Goal: Information Seeking & Learning: Learn about a topic

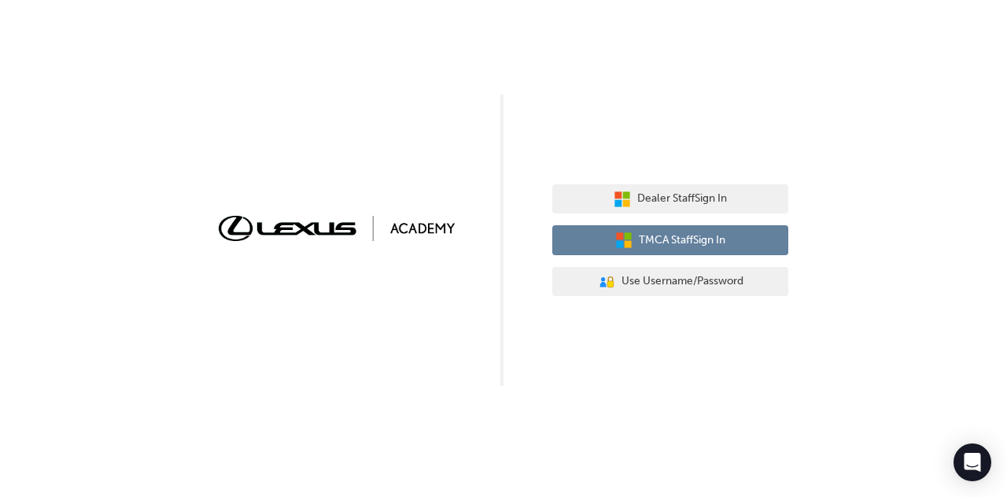
click at [673, 242] on span "TMCA Staff Sign In" at bounding box center [682, 240] width 87 height 18
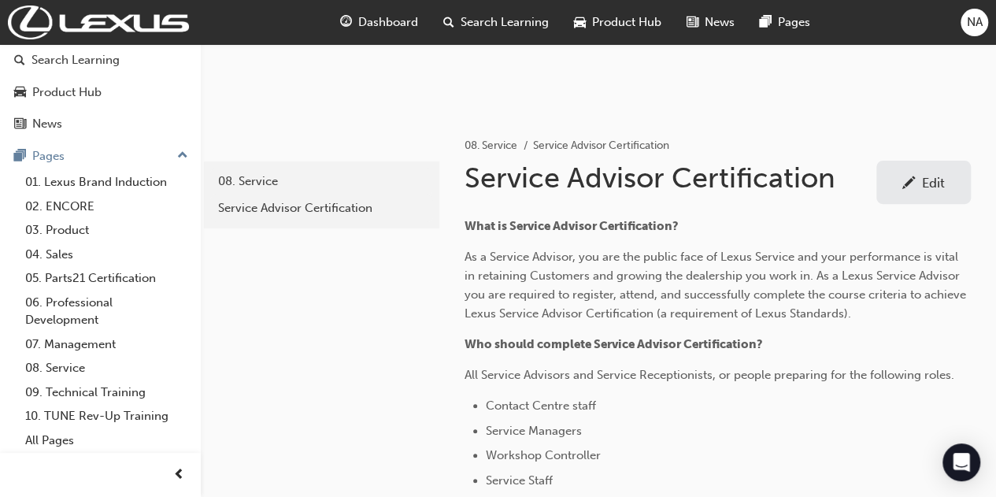
scroll to position [201, 0]
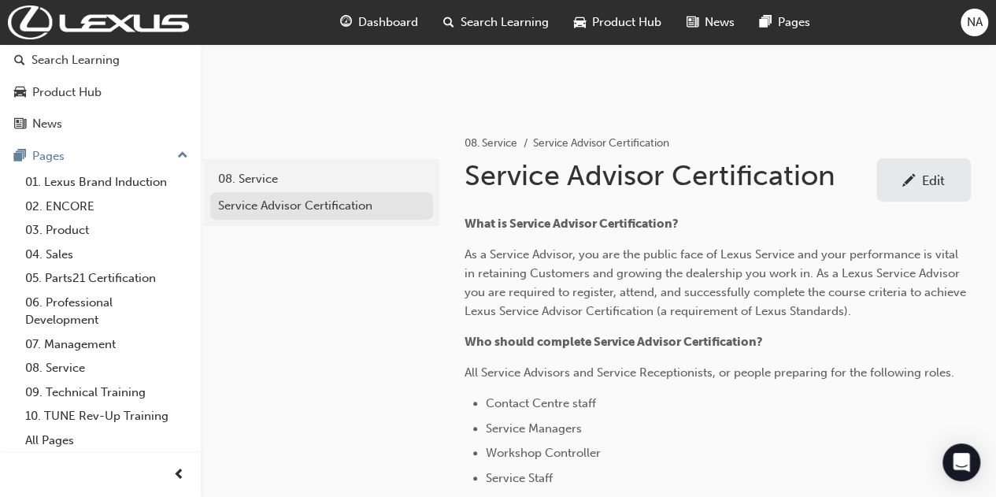
click at [346, 212] on div "Service Advisor Certification" at bounding box center [321, 206] width 207 height 18
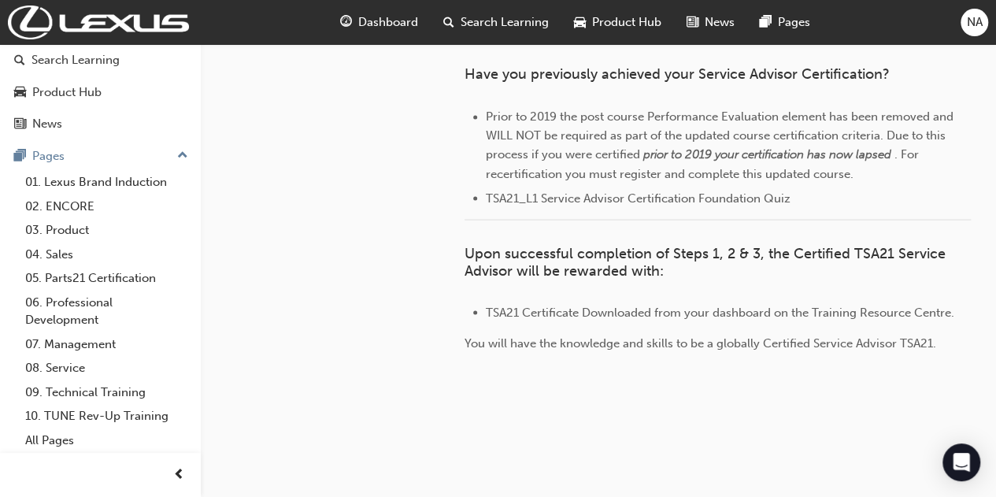
scroll to position [1335, 0]
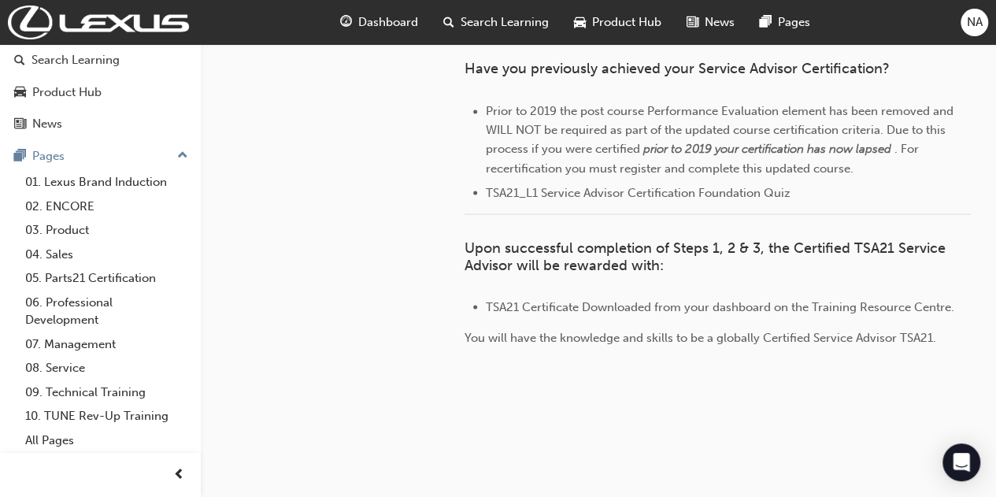
click at [517, 27] on span "Search Learning" at bounding box center [504, 22] width 88 height 18
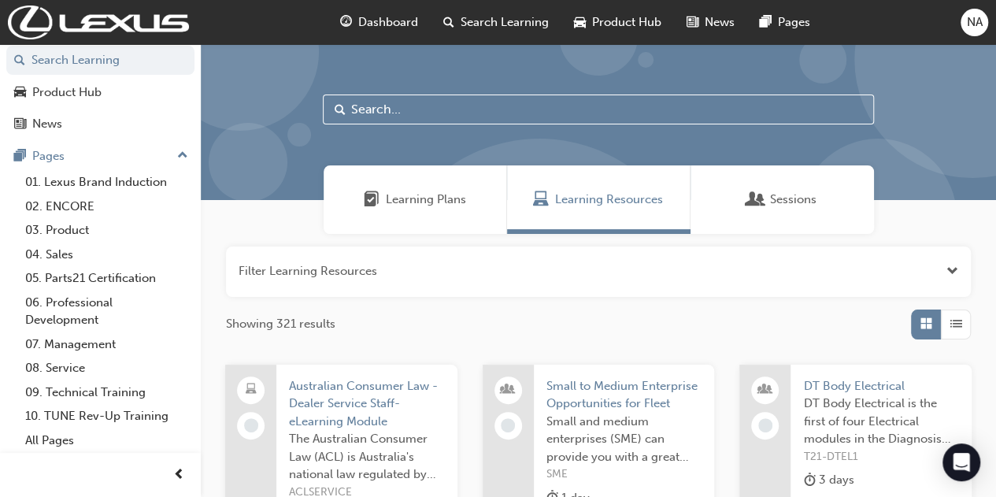
click at [535, 119] on input "text" at bounding box center [598, 109] width 551 height 30
type input "tsa"
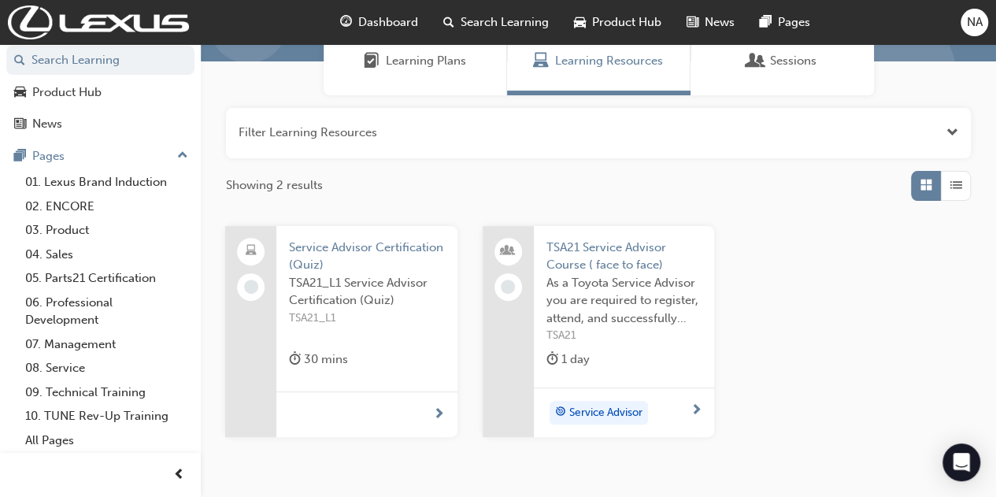
scroll to position [142, 0]
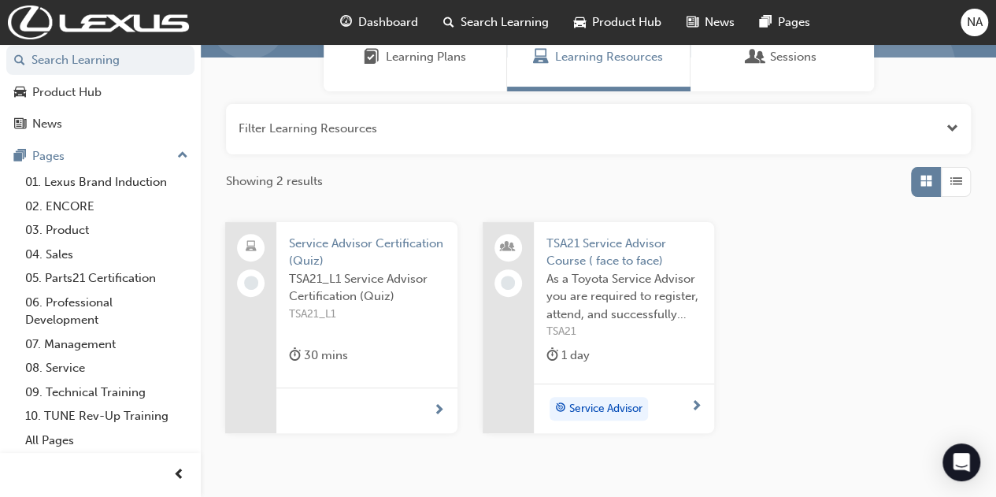
click at [687, 408] on div "Service Advisor" at bounding box center [618, 409] width 144 height 24
